Goal: Task Accomplishment & Management: Use online tool/utility

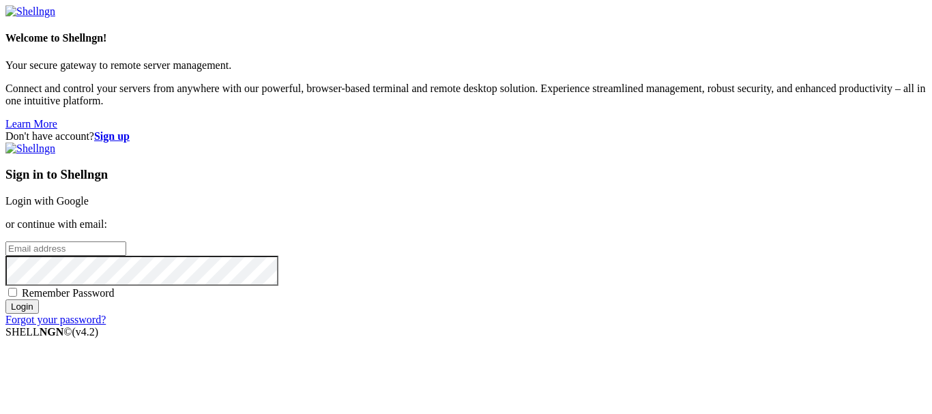
click at [89, 195] on link "Login with Google" at bounding box center [46, 201] width 83 height 12
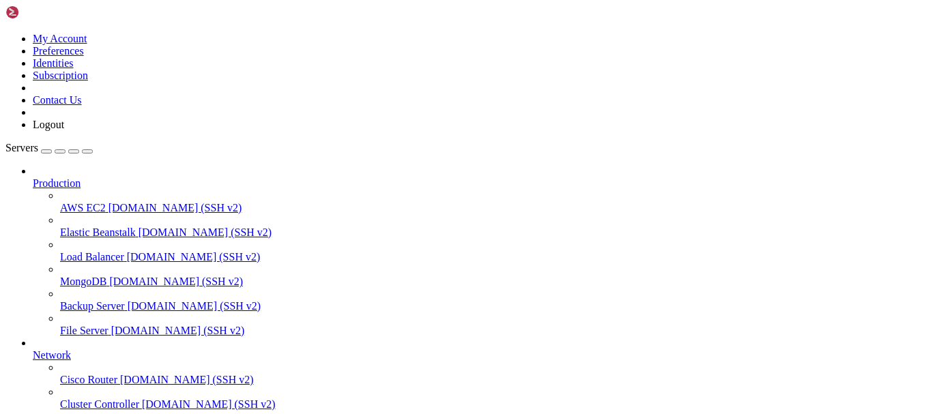
scroll to position [100, 0]
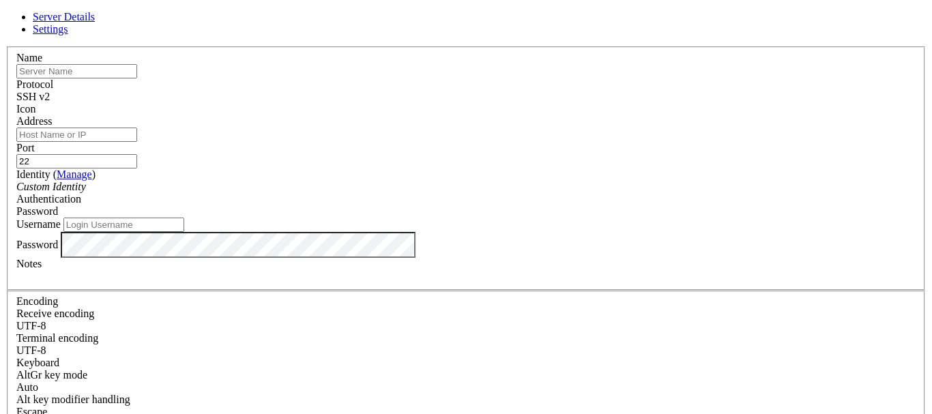
paste input "[TECHNICAL_ID]"
type input "[TECHNICAL_ID]"
click at [184, 232] on input "Username" at bounding box center [123, 225] width 121 height 14
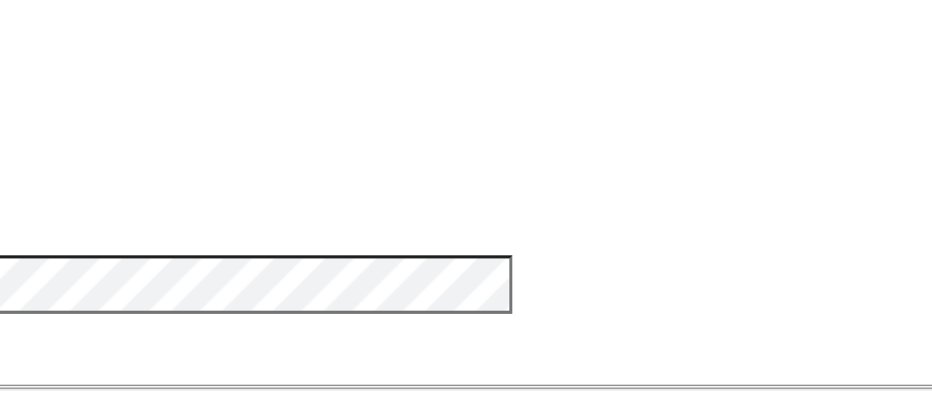
type input "ubuntu"
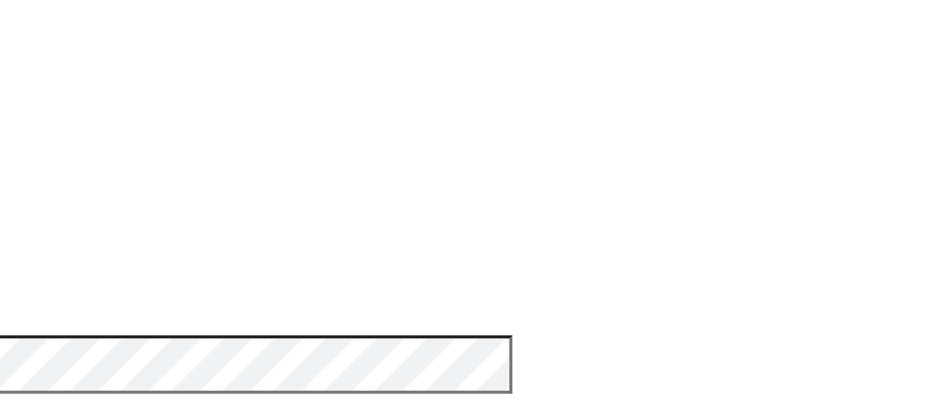
click at [58, 241] on span "Password" at bounding box center [37, 247] width 42 height 12
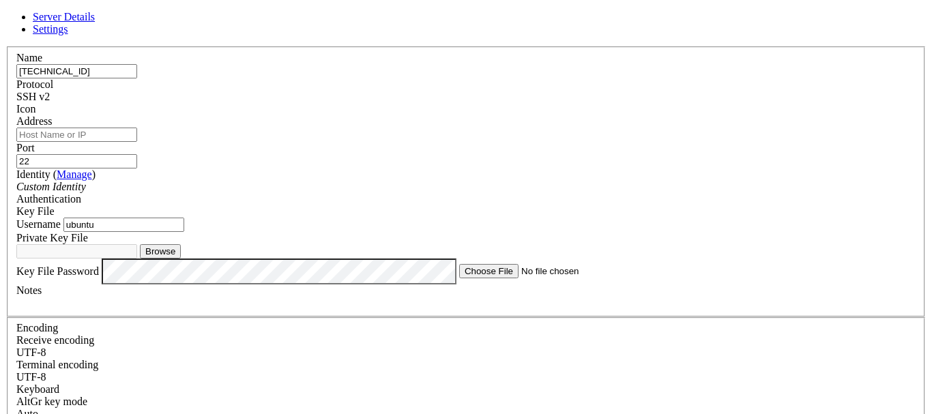
scroll to position [0, 0]
click at [137, 142] on input "Address" at bounding box center [76, 135] width 121 height 14
paste input "[TECHNICAL_ID]"
type input "[TECHNICAL_ID]"
click at [137, 78] on input "[TECHNICAL_ID]" at bounding box center [76, 71] width 121 height 14
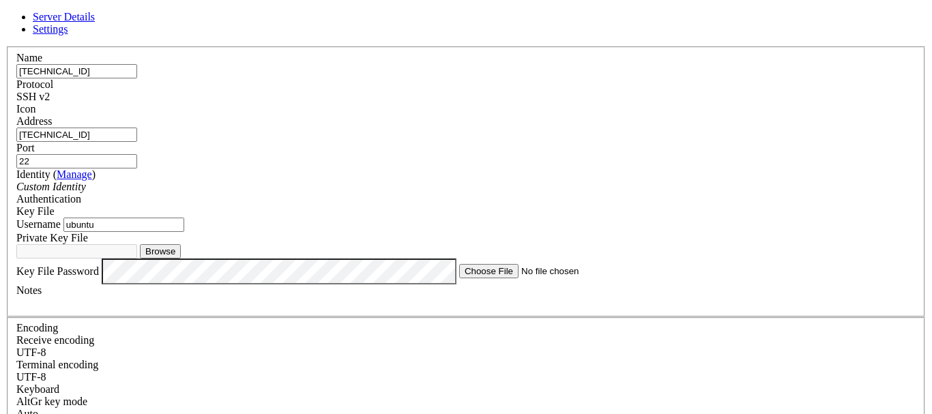
drag, startPoint x: 385, startPoint y: 96, endPoint x: 161, endPoint y: 143, distance: 228.9
click at [161, 143] on div "Server Details Settings Name [TECHNICAL_ID] Protocol SSH v2 Icon" at bounding box center [465, 306] width 921 height 590
type input "[PERSON_NAME]"
click at [623, 115] on div at bounding box center [466, 115] width 900 height 0
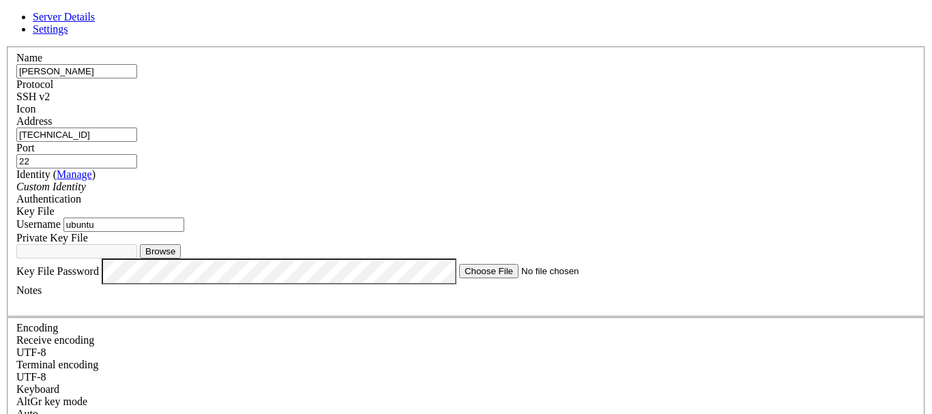
click at [181, 259] on button "Browse" at bounding box center [160, 251] width 41 height 14
type input "ssh-key-2025-09-27 (1).key"
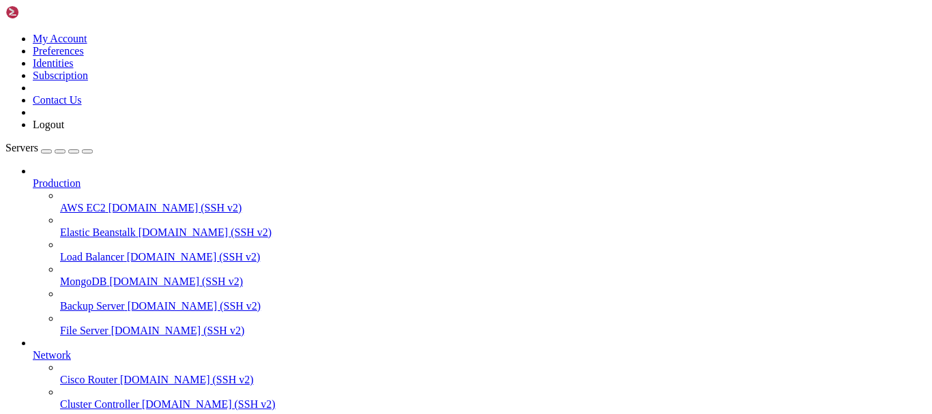
scroll to position [137, 0]
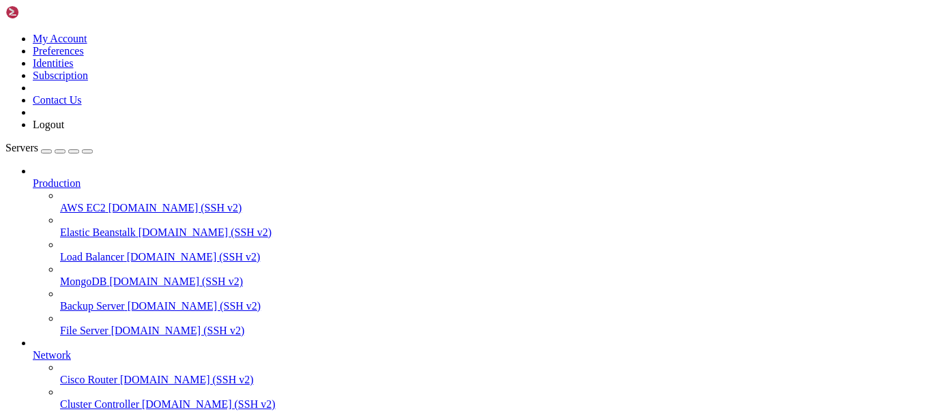
drag, startPoint x: 337, startPoint y: 835, endPoint x: 352, endPoint y: 900, distance: 66.1
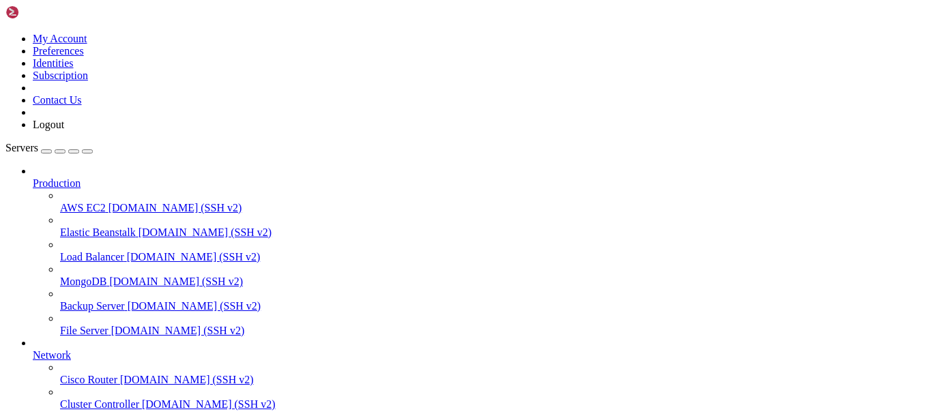
drag, startPoint x: 353, startPoint y: 848, endPoint x: 353, endPoint y: 817, distance: 30.7
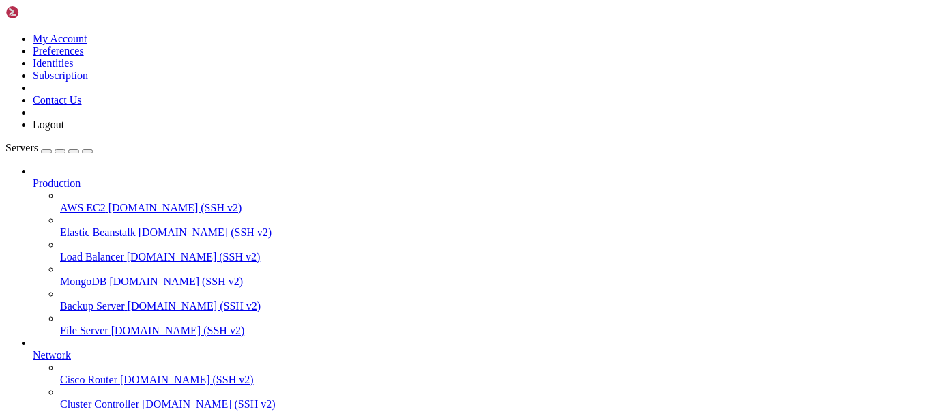
scroll to position [137, 0]
drag, startPoint x: 72, startPoint y: 774, endPoint x: 149, endPoint y: 773, distance: 77.1
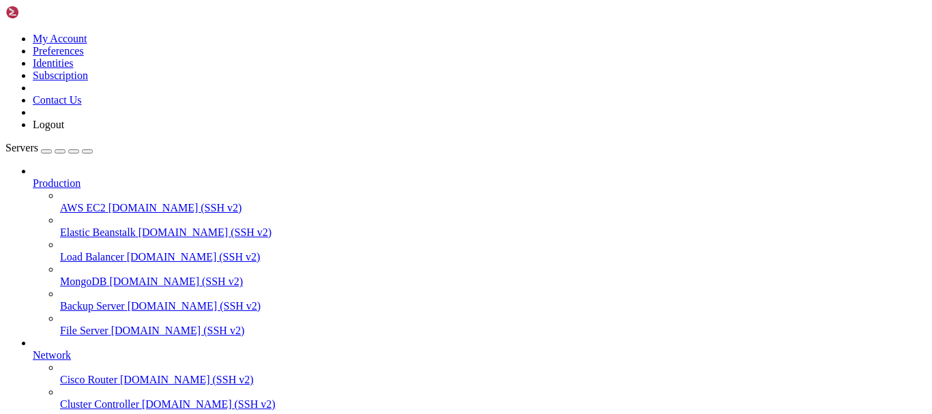
copy x-screen "# verify again sudo apachectl -S ERROR: Site filebrowser-ip does not exist! AH0…"
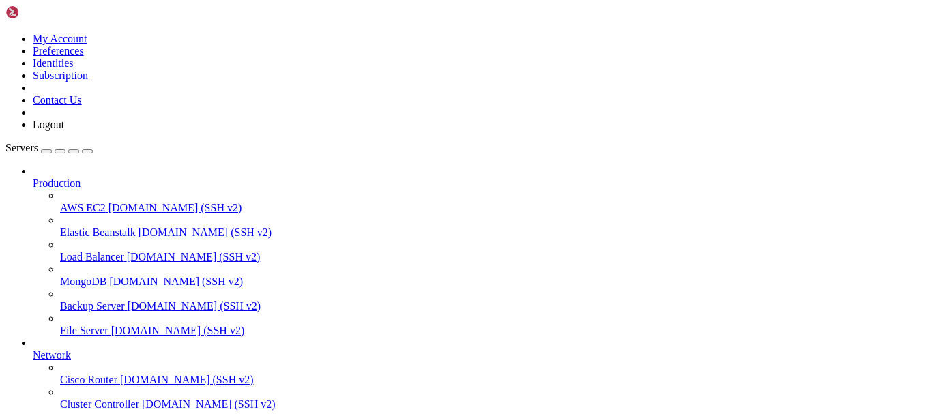
drag, startPoint x: 161, startPoint y: 1035, endPoint x: 17, endPoint y: 693, distance: 371.1
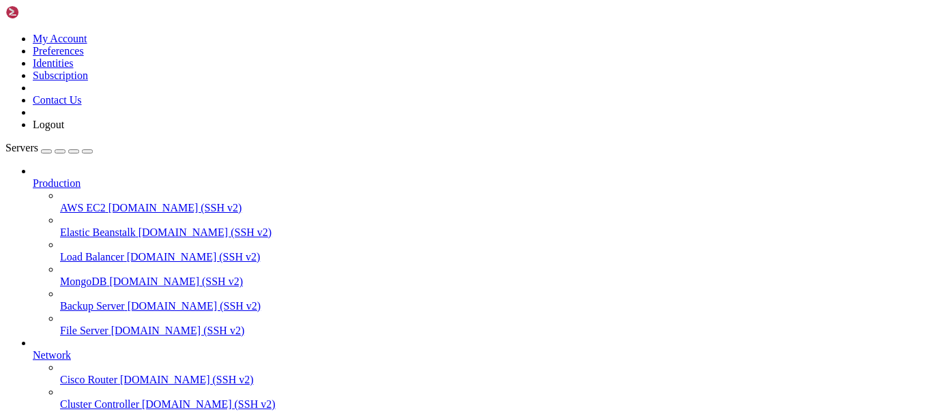
scroll to position [2019, 0]
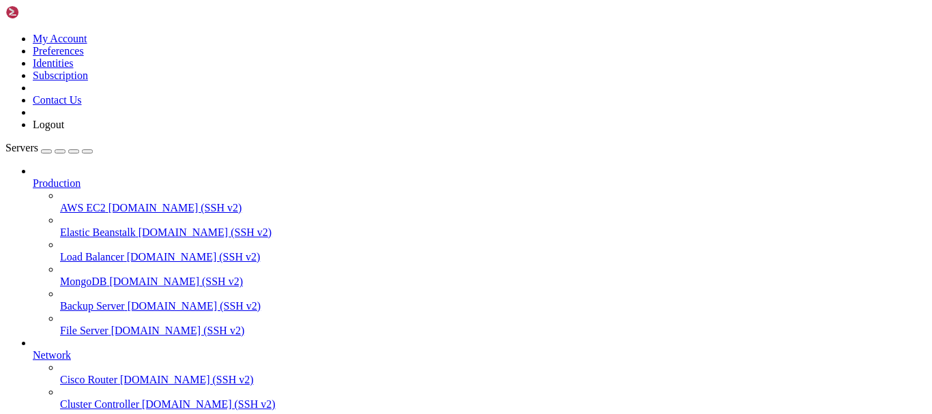
drag, startPoint x: 180, startPoint y: 1061, endPoint x: 12, endPoint y: 992, distance: 182.1
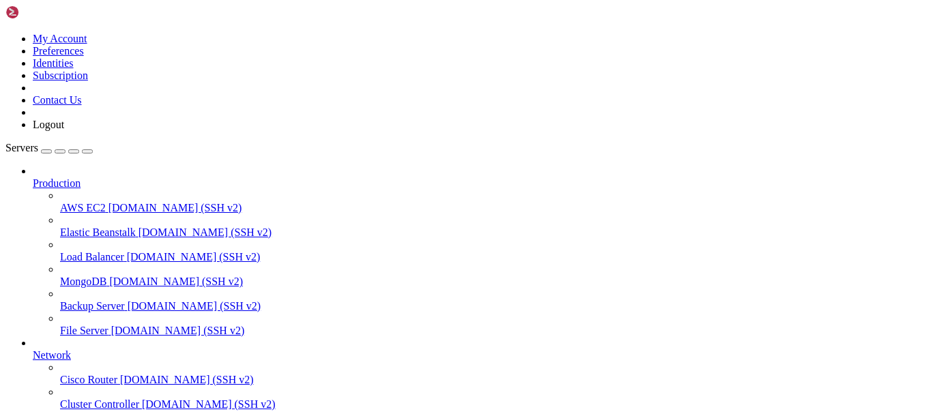
scroll to position [4154, 0]
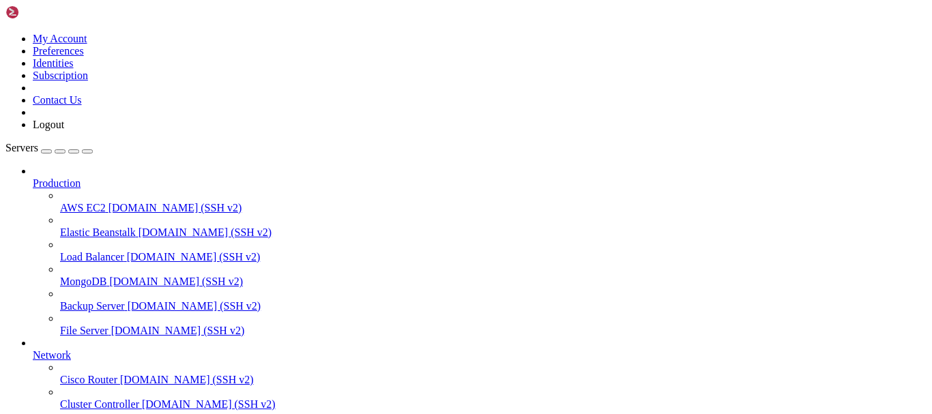
drag, startPoint x: 179, startPoint y: 1060, endPoint x: 121, endPoint y: 674, distance: 390.7
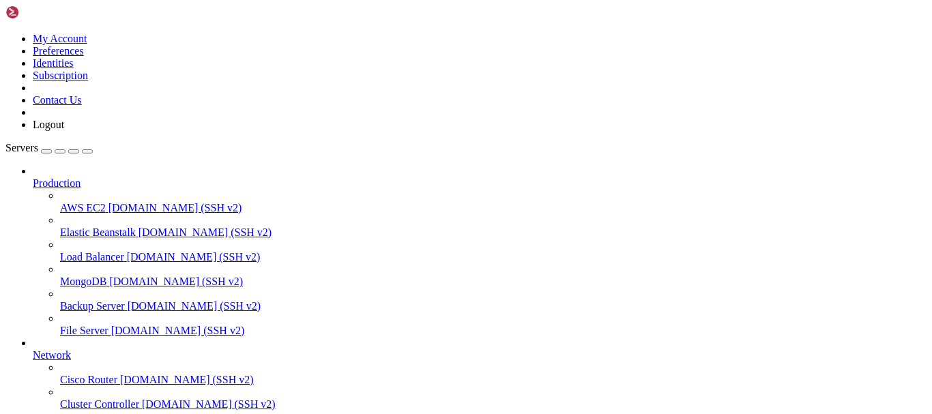
drag, startPoint x: 542, startPoint y: 195, endPoint x: 277, endPoint y: 119, distance: 275.3
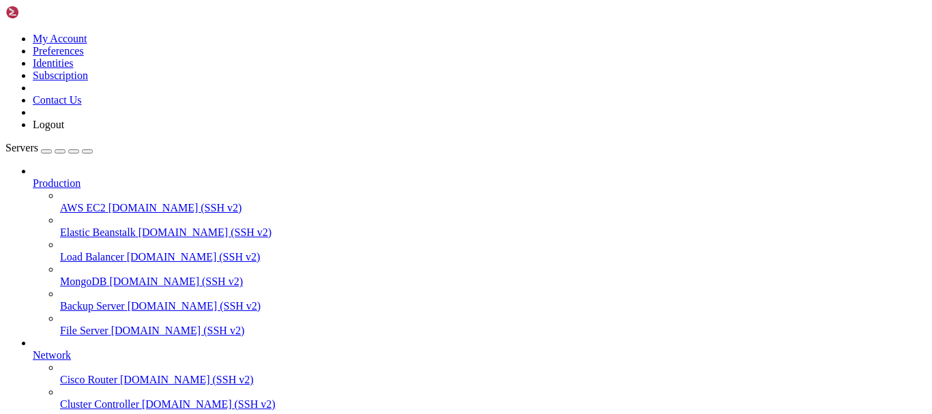
scroll to position [5257, 0]
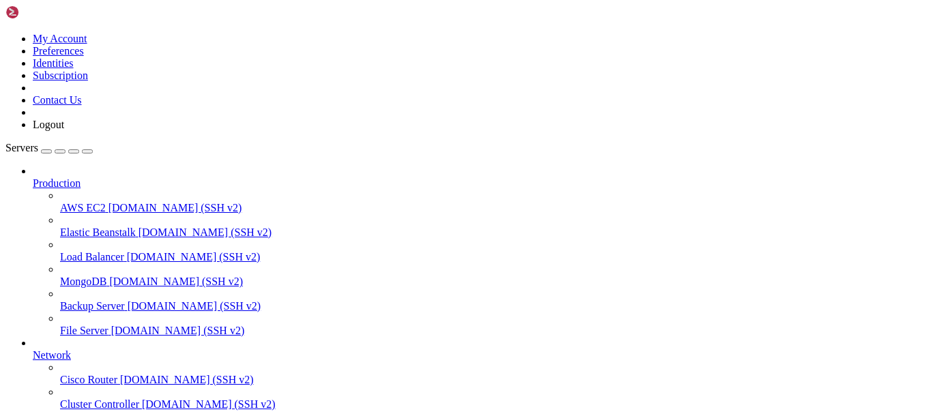
scroll to position [5373, 0]
drag, startPoint x: 383, startPoint y: 1060, endPoint x: 11, endPoint y: 959, distance: 385.5
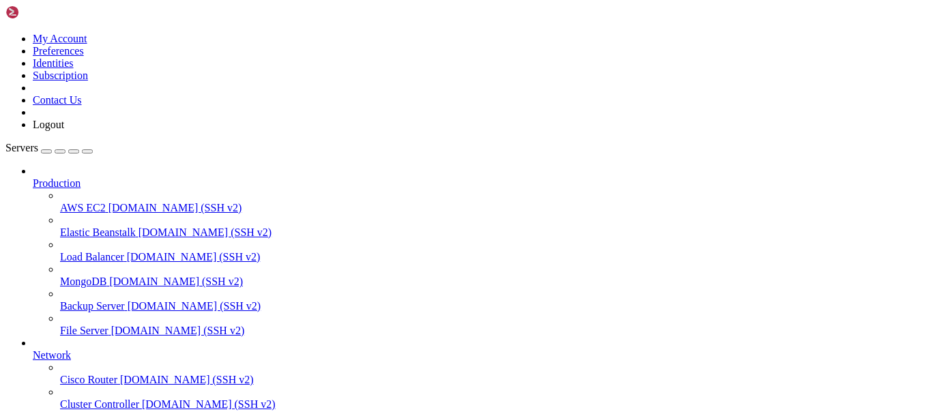
scroll to position [6521, 0]
drag, startPoint x: 452, startPoint y: 1063, endPoint x: 12, endPoint y: 730, distance: 551.5
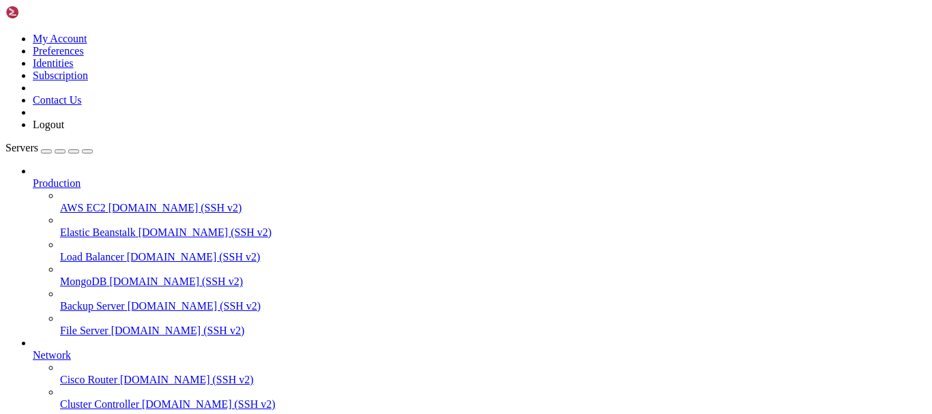
drag, startPoint x: 556, startPoint y: 1064, endPoint x: 549, endPoint y: 1139, distance: 75.3
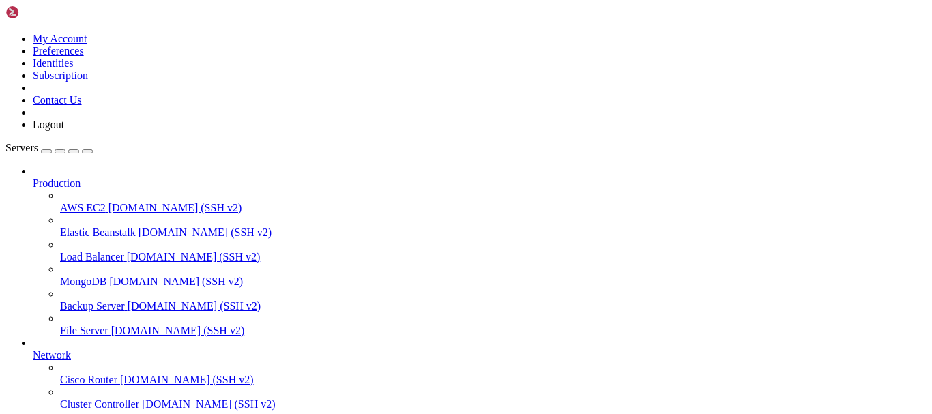
scroll to position [6974, 0]
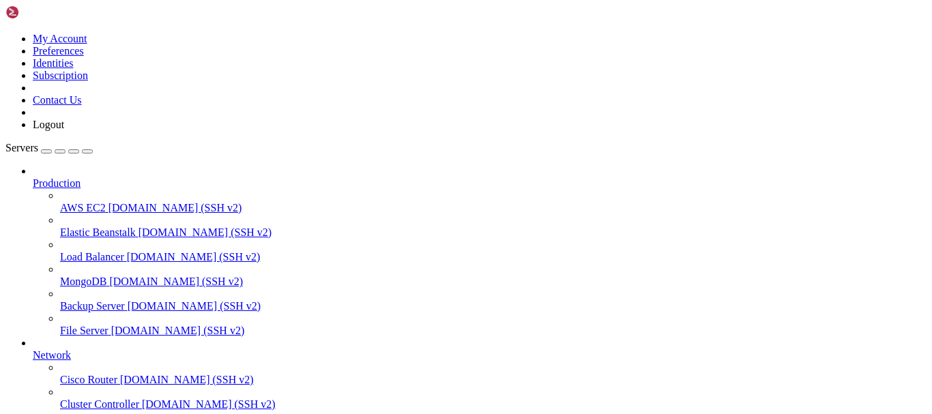
scroll to position [7751, 0]
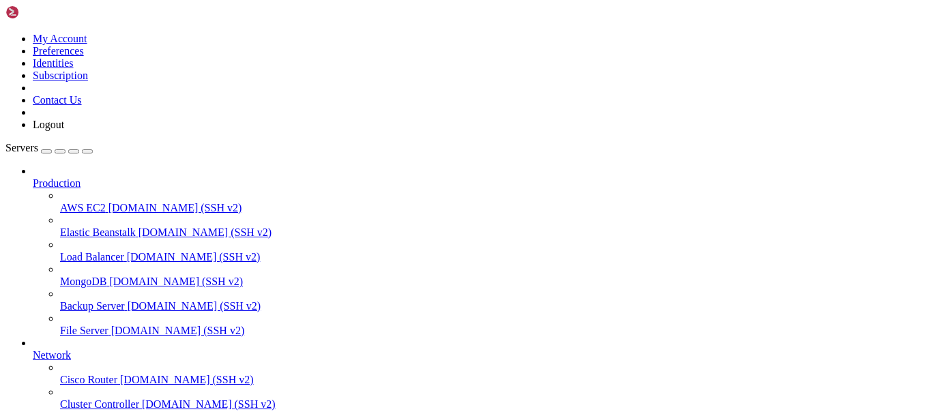
drag, startPoint x: 286, startPoint y: 1065, endPoint x: 35, endPoint y: 649, distance: 485.7
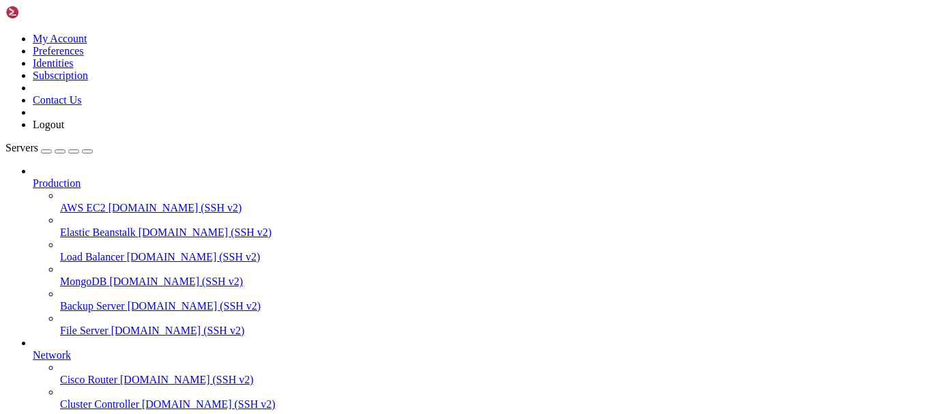
scroll to position [137, 0]
drag, startPoint x: 132, startPoint y: 1091, endPoint x: 208, endPoint y: 940, distance: 168.8
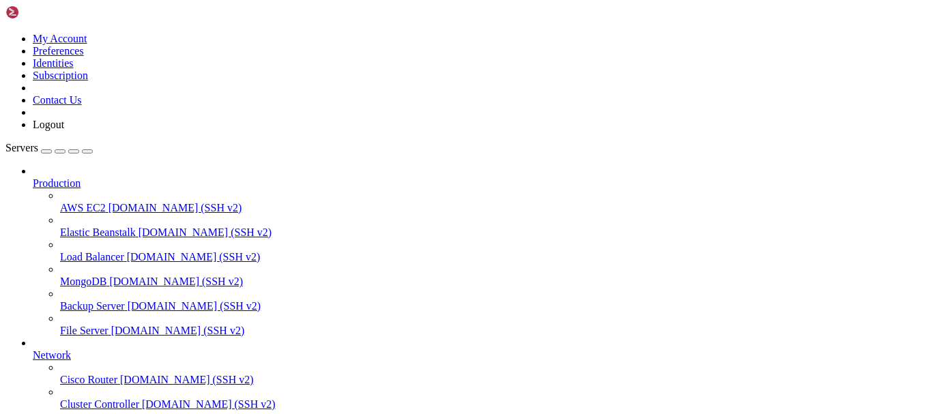
drag, startPoint x: 451, startPoint y: 1062, endPoint x: -3, endPoint y: 624, distance: 630.9
